Goal: Task Accomplishment & Management: Manage account settings

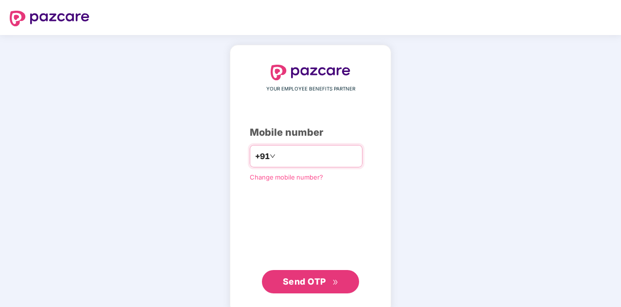
type input "**********"
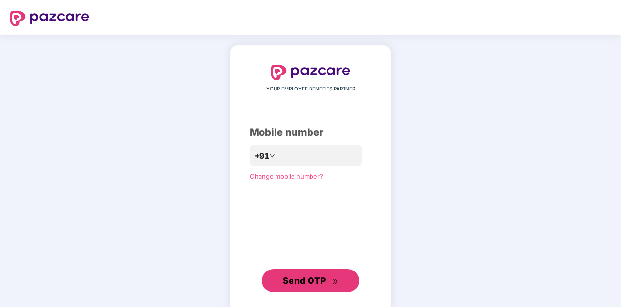
click at [293, 292] on div "**********" at bounding box center [310, 178] width 161 height 267
click at [317, 280] on span "Send OTP" at bounding box center [304, 280] width 43 height 10
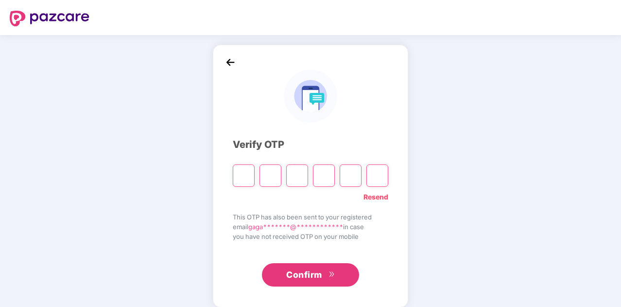
type input "*"
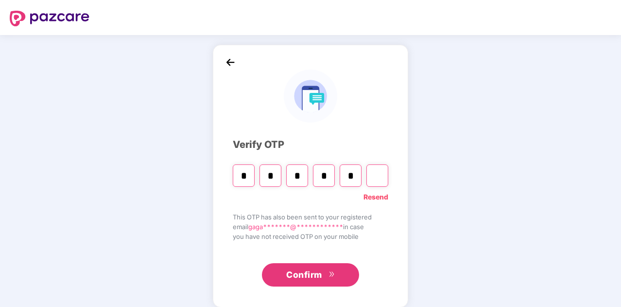
type input "*"
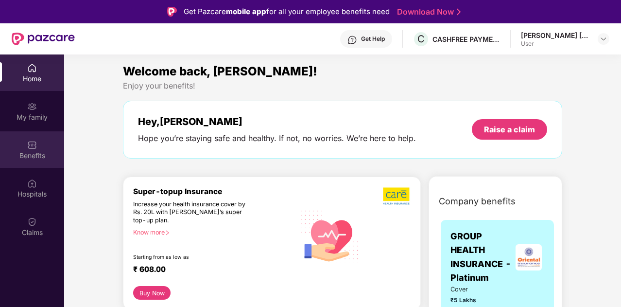
click at [30, 144] on img at bounding box center [32, 145] width 10 height 10
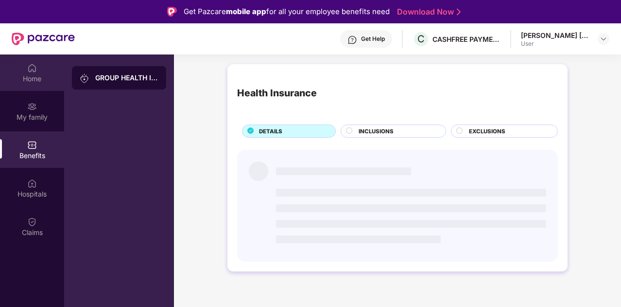
click at [39, 76] on div "Home" at bounding box center [32, 79] width 64 height 10
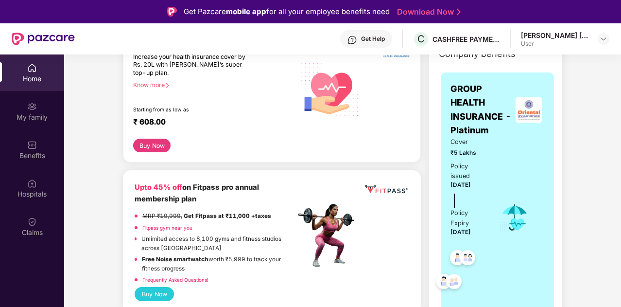
scroll to position [147, 0]
click at [599, 38] on div at bounding box center [604, 39] width 12 height 12
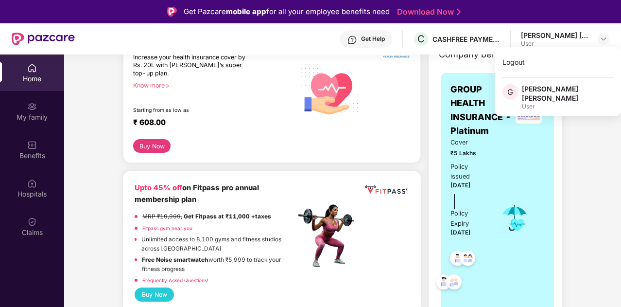
click at [525, 103] on div "User" at bounding box center [567, 107] width 91 height 8
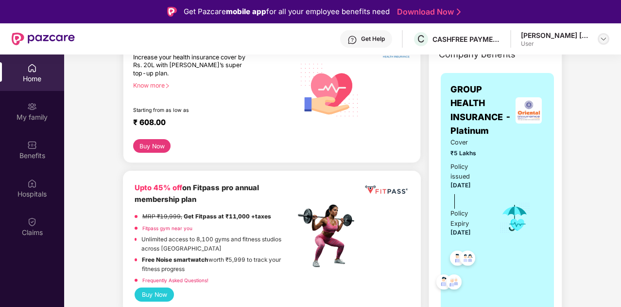
click at [600, 38] on img at bounding box center [604, 39] width 8 height 8
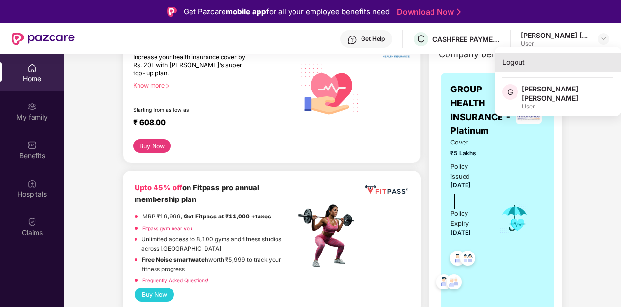
click at [528, 63] on div "Logout" at bounding box center [558, 61] width 126 height 19
